Goal: Check status: Check status

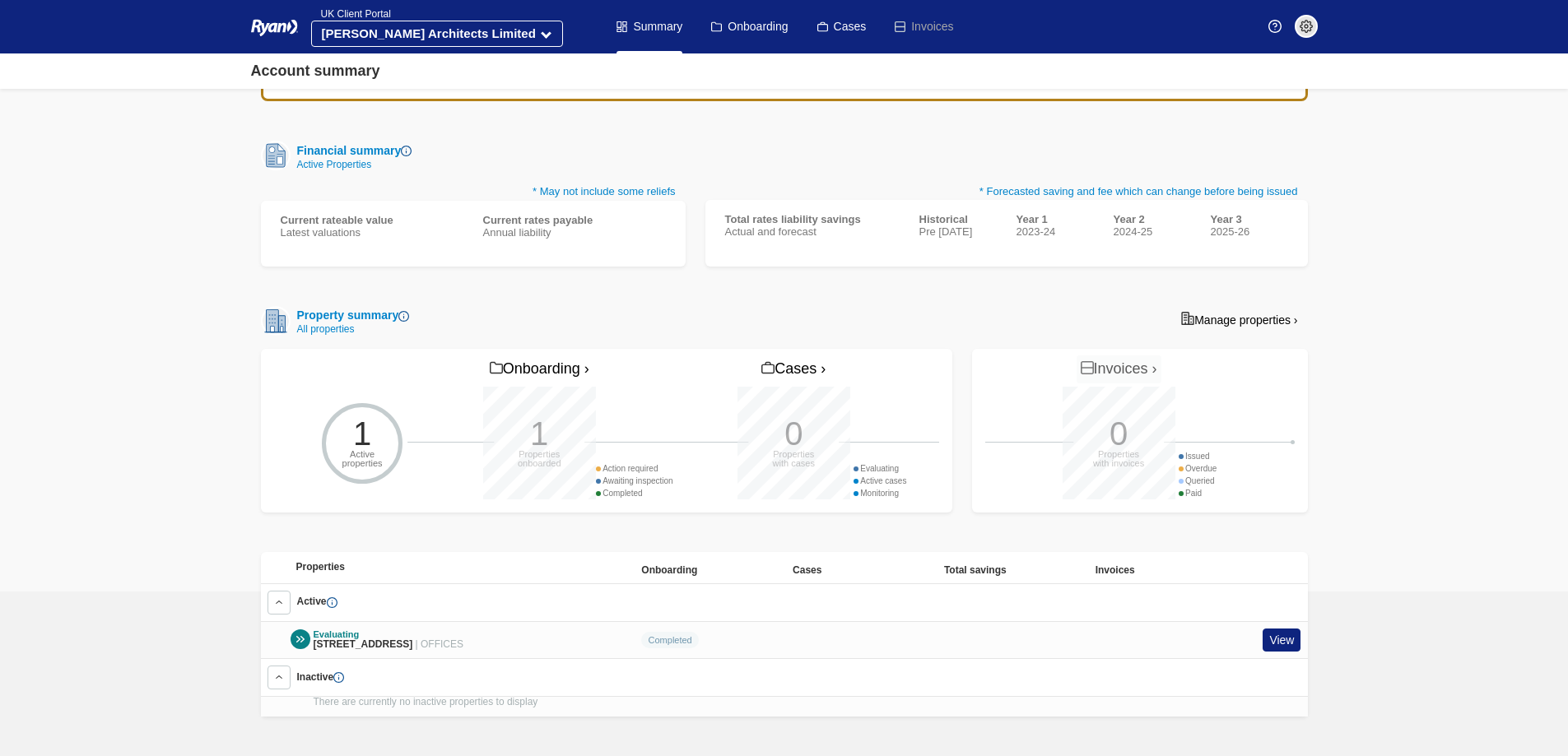
scroll to position [142, 0]
click at [1272, 634] on link "View" at bounding box center [1282, 641] width 38 height 24
click at [747, 3] on link "Onboarding" at bounding box center [749, 27] width 77 height 53
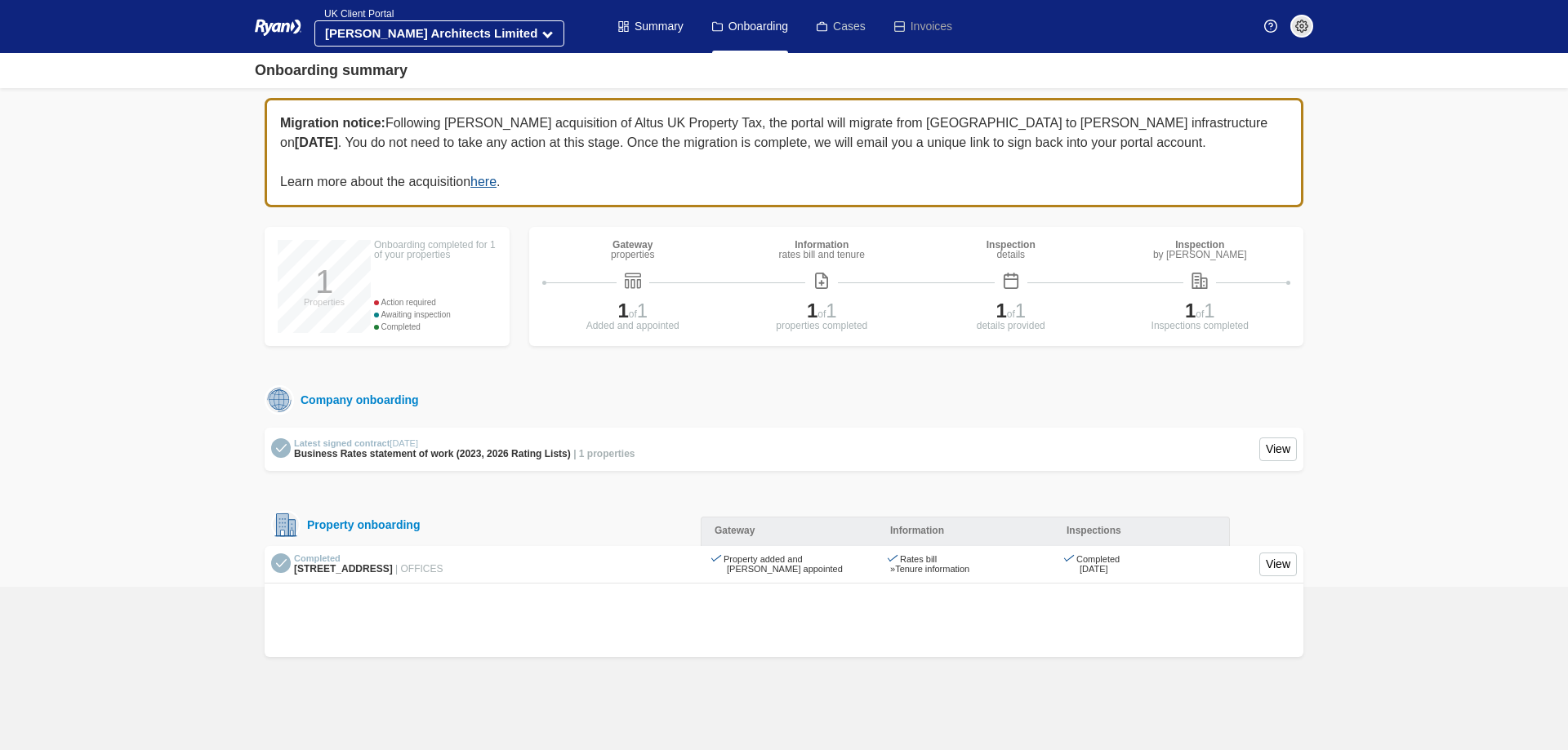
click at [844, 24] on link "Cases" at bounding box center [841, 26] width 49 height 53
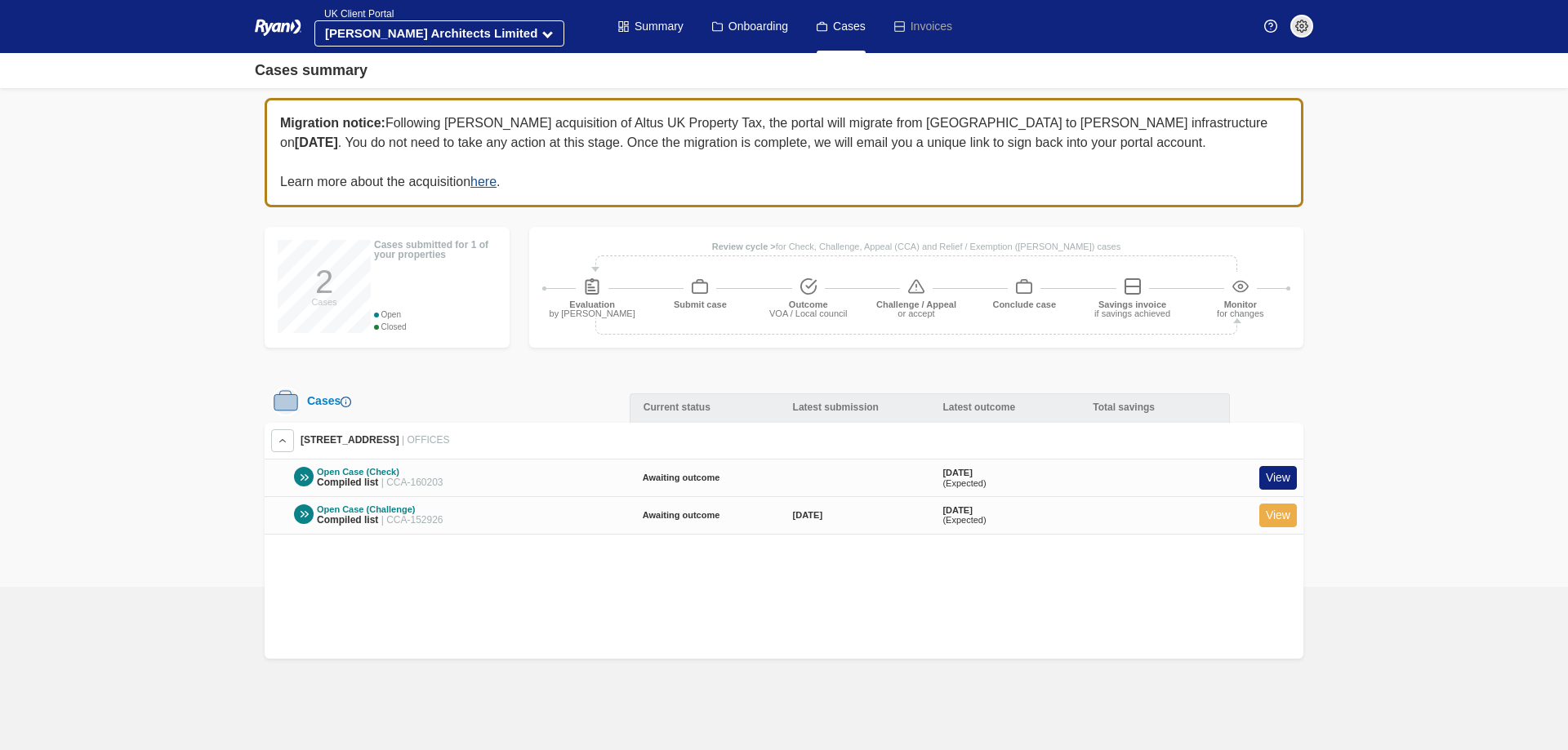
click at [1287, 513] on link "View" at bounding box center [1278, 515] width 37 height 23
